Goal: Task Accomplishment & Management: Use online tool/utility

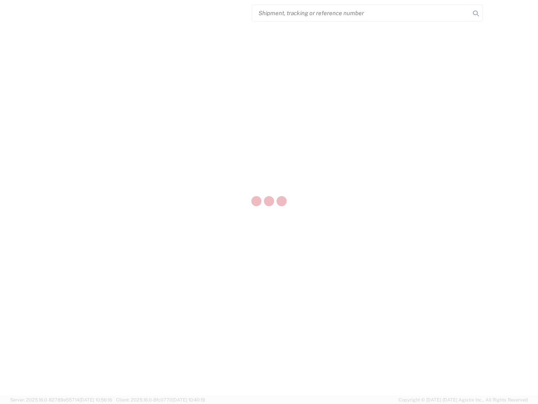
select select "US"
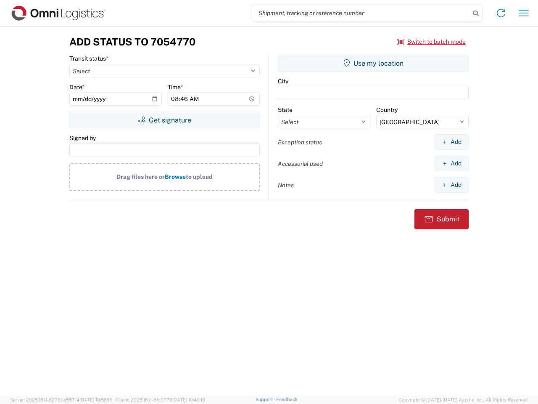
click at [361, 13] on input "search" at bounding box center [361, 13] width 218 height 16
click at [476, 13] on icon at bounding box center [476, 14] width 12 height 12
click at [501, 13] on icon at bounding box center [500, 12] width 13 height 13
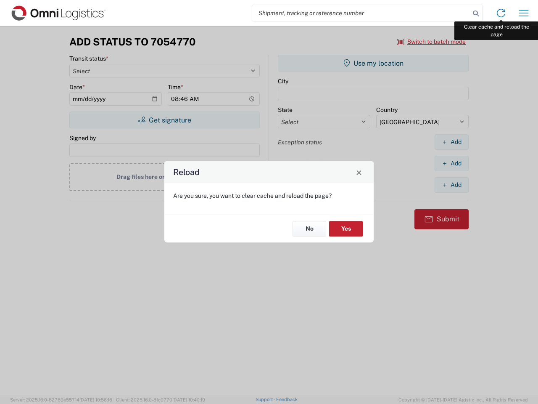
click at [524, 13] on div "Reload Are you sure, you want to clear cache and reload the page? No Yes" at bounding box center [269, 202] width 538 height 404
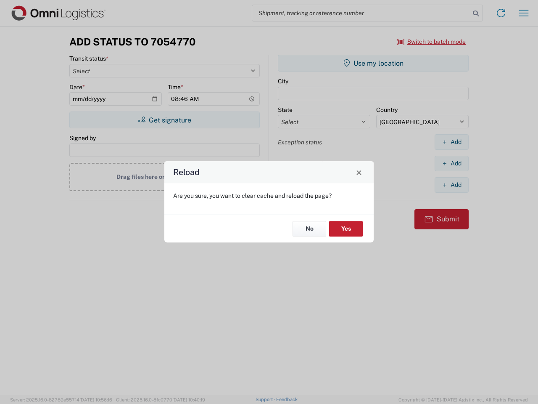
click at [432, 42] on div "Reload Are you sure, you want to clear cache and reload the page? No Yes" at bounding box center [269, 202] width 538 height 404
click at [164, 120] on div "Reload Are you sure, you want to clear cache and reload the page? No Yes" at bounding box center [269, 202] width 538 height 404
click at [373, 63] on div "Reload Are you sure, you want to clear cache and reload the page? No Yes" at bounding box center [269, 202] width 538 height 404
click at [452, 142] on div "Reload Are you sure, you want to clear cache and reload the page? No Yes" at bounding box center [269, 202] width 538 height 404
click at [452, 163] on div "Reload Are you sure, you want to clear cache and reload the page? No Yes" at bounding box center [269, 202] width 538 height 404
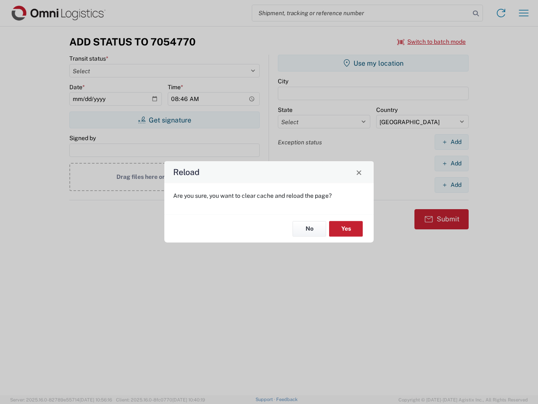
click at [452, 185] on div "Reload Are you sure, you want to clear cache and reload the page? No Yes" at bounding box center [269, 202] width 538 height 404
